Goal: Task Accomplishment & Management: Complete application form

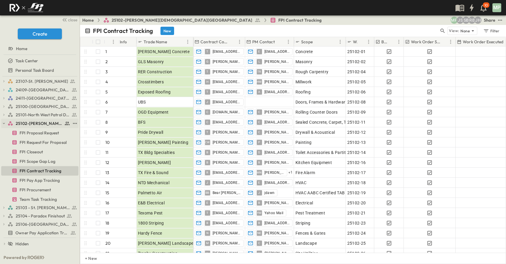
click at [3, 124] on icon "button" at bounding box center [4, 123] width 4 height 4
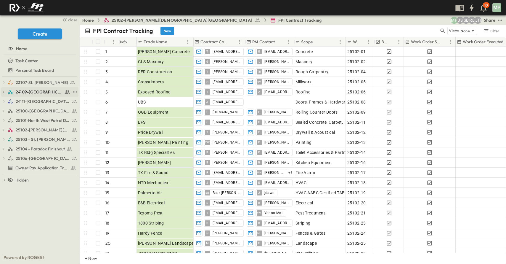
click at [5, 91] on icon "button" at bounding box center [4, 92] width 4 height 4
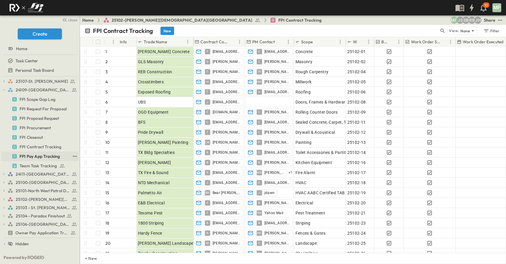
click at [46, 156] on span "FPI Pay App Tracking" at bounding box center [40, 156] width 40 height 6
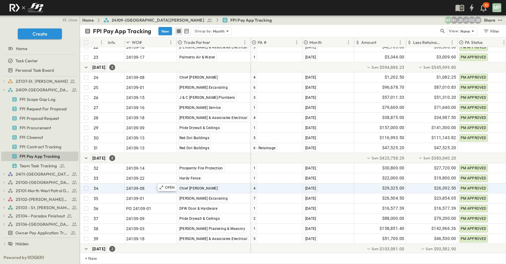
scroll to position [313, 0]
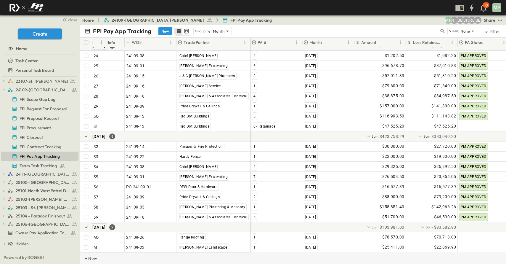
click at [89, 256] on p "+ New" at bounding box center [87, 258] width 4 height 6
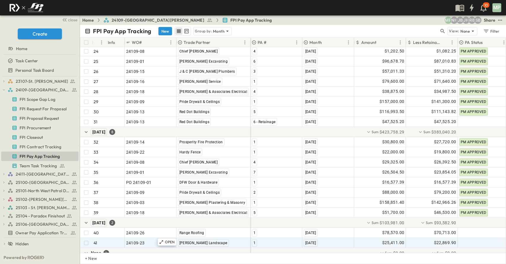
scroll to position [333, 0]
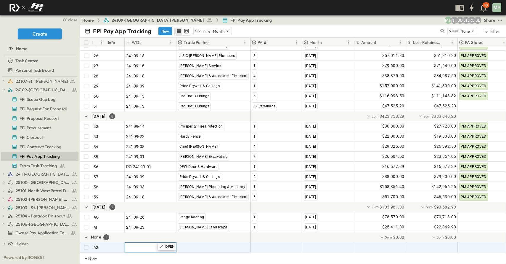
click at [134, 244] on span ""24101-01"" at bounding box center [136, 247] width 21 height 6
click at [33, 144] on span "FPI Contract Tracking" at bounding box center [41, 147] width 42 height 6
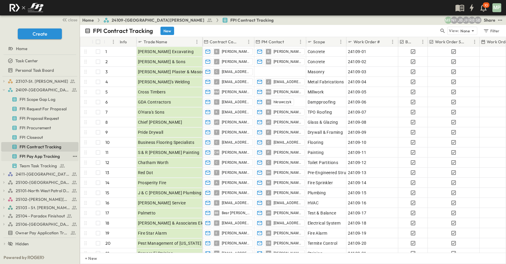
click at [42, 159] on span "FPI Pay App Tracking" at bounding box center [40, 156] width 40 height 6
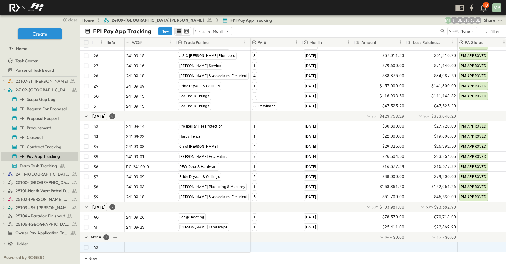
scroll to position [333, 0]
click at [142, 244] on span ""24101-01"" at bounding box center [136, 247] width 21 height 6
type input "********"
click at [203, 244] on span ""[PERSON_NAME] Excavating"" at bounding box center [207, 247] width 58 height 6
type input "*"
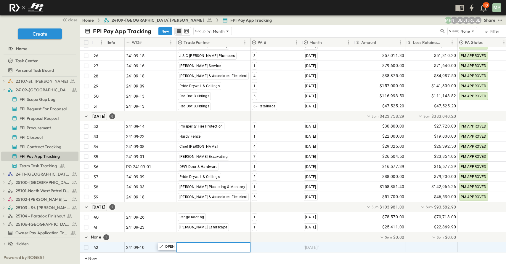
scroll to position [0, 0]
type input "**********"
click at [215, 244] on span "Business Flooring Specialists" at bounding box center [217, 242] width 48 height 5
click at [263, 243] on div at bounding box center [276, 246] width 51 height 9
click at [256, 244] on div "1" at bounding box center [254, 242] width 5 height 7
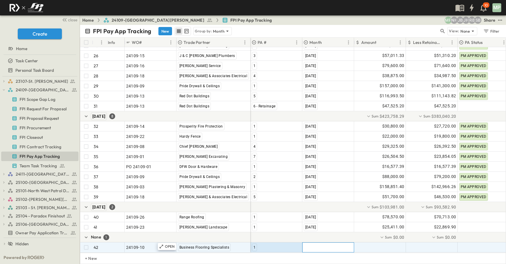
click at [334, 244] on div ""[DATE]"" at bounding box center [328, 246] width 51 height 9
click at [316, 233] on span "[DATE]" at bounding box center [310, 233] width 11 height 5
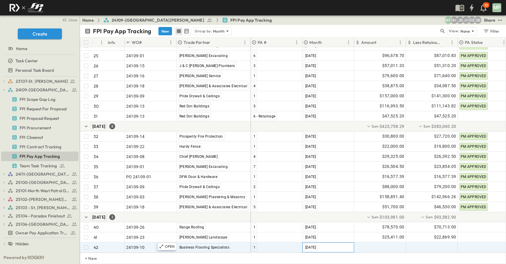
scroll to position [323, 0]
click at [381, 244] on div at bounding box center [380, 246] width 51 height 9
type input "********"
click at [426, 244] on div at bounding box center [432, 246] width 51 height 9
type input "********"
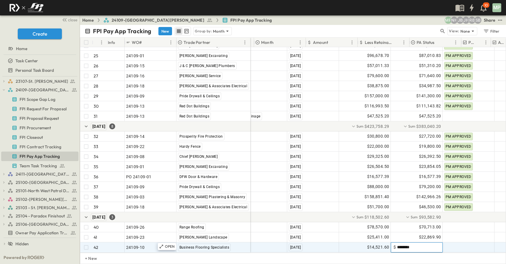
scroll to position [323, 115]
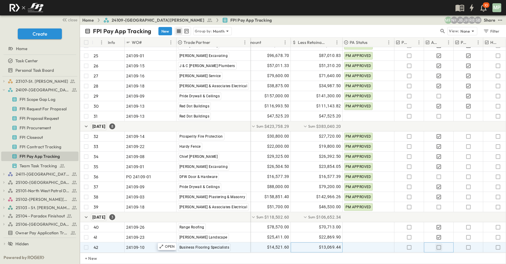
click at [439, 244] on icon "button" at bounding box center [439, 247] width 6 height 6
click at [4, 90] on icon "button" at bounding box center [4, 89] width 2 height 1
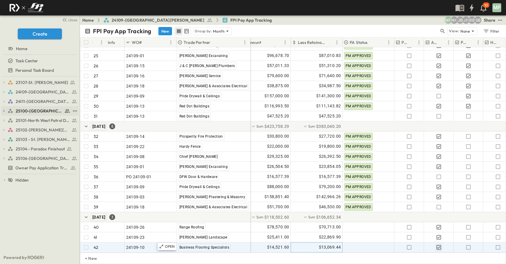
click at [4, 110] on icon "button" at bounding box center [4, 111] width 4 height 4
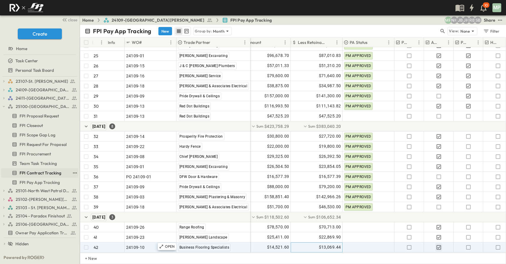
click at [37, 171] on span "FPI Contract Tracking" at bounding box center [41, 173] width 42 height 6
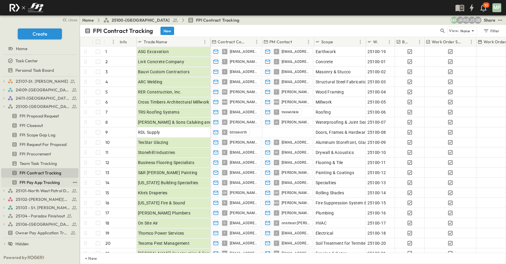
click at [33, 183] on span "FPI Pay App Tracking" at bounding box center [40, 182] width 40 height 6
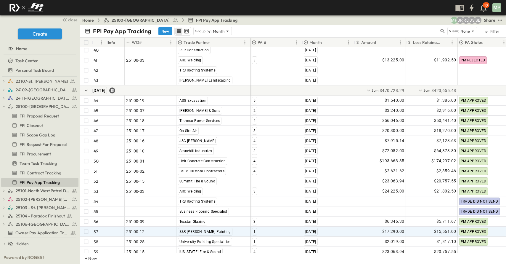
scroll to position [504, 0]
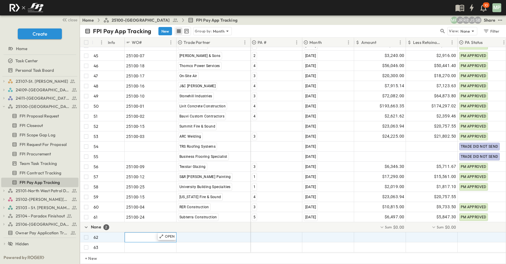
click at [139, 234] on span ""24101-01"" at bounding box center [136, 237] width 21 height 6
type input "********"
click at [186, 235] on span ""[PERSON_NAME] Excavating"" at bounding box center [207, 237] width 58 height 6
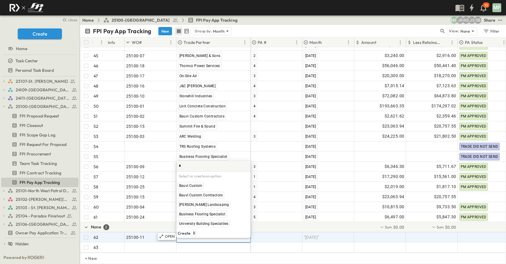
type input "**"
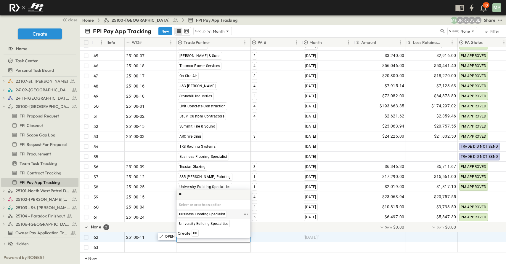
click at [206, 214] on span "Business Flooring Specialist" at bounding box center [202, 214] width 46 height 5
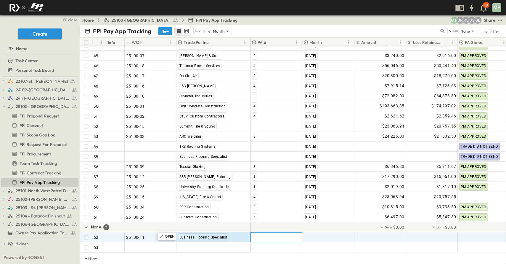
click at [272, 232] on div at bounding box center [276, 236] width 51 height 9
click at [253, 252] on div "1" at bounding box center [254, 252] width 5 height 7
click at [311, 234] on span ""[DATE]"" at bounding box center [311, 237] width 15 height 6
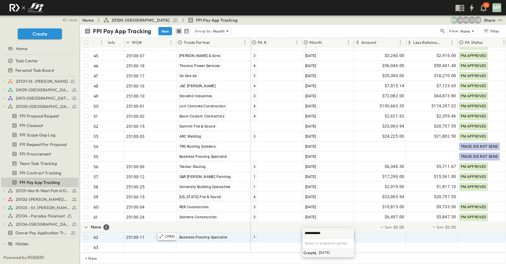
type input "**********"
click at [326, 251] on span "[DATE]" at bounding box center [324, 252] width 11 height 5
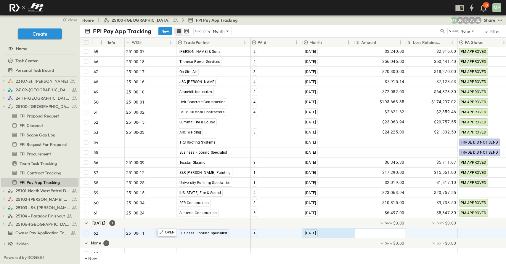
click at [391, 231] on div at bounding box center [380, 232] width 51 height 9
type input "********"
click at [447, 234] on div at bounding box center [432, 232] width 51 height 9
type input "********"
click at [479, 233] on div at bounding box center [483, 232] width 51 height 9
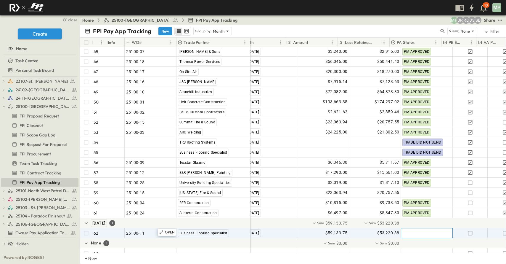
scroll to position [504, 97]
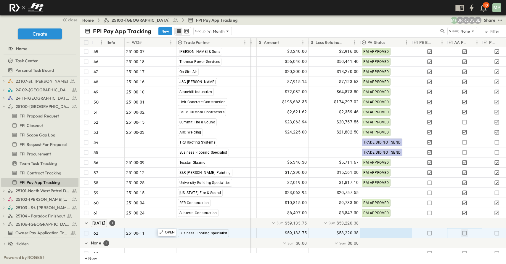
click at [465, 232] on icon "button" at bounding box center [465, 233] width 6 height 6
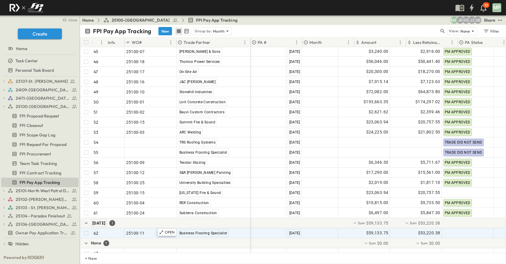
scroll to position [504, 0]
